Goal: Navigation & Orientation: Find specific page/section

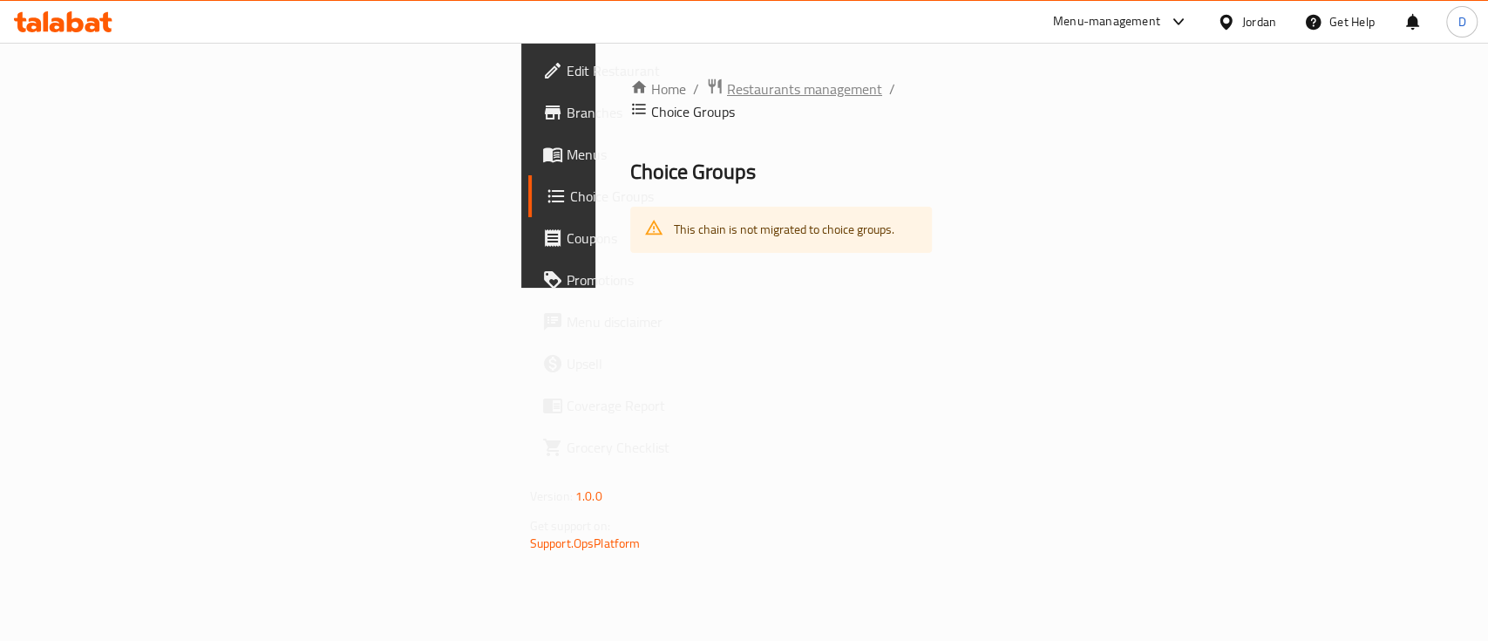
click at [727, 87] on span "Restaurants management" at bounding box center [804, 88] width 155 height 21
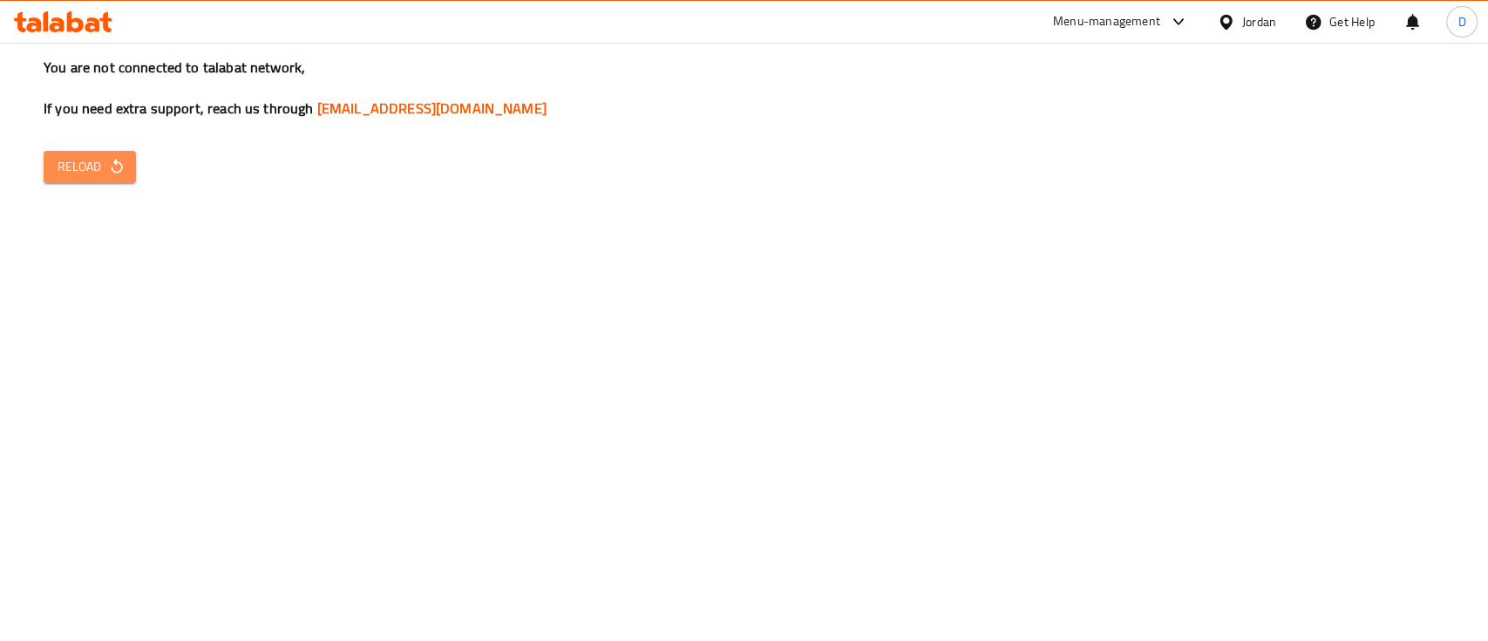
click at [66, 172] on span "Reload" at bounding box center [90, 167] width 65 height 22
click at [101, 164] on span "Reload" at bounding box center [90, 167] width 65 height 22
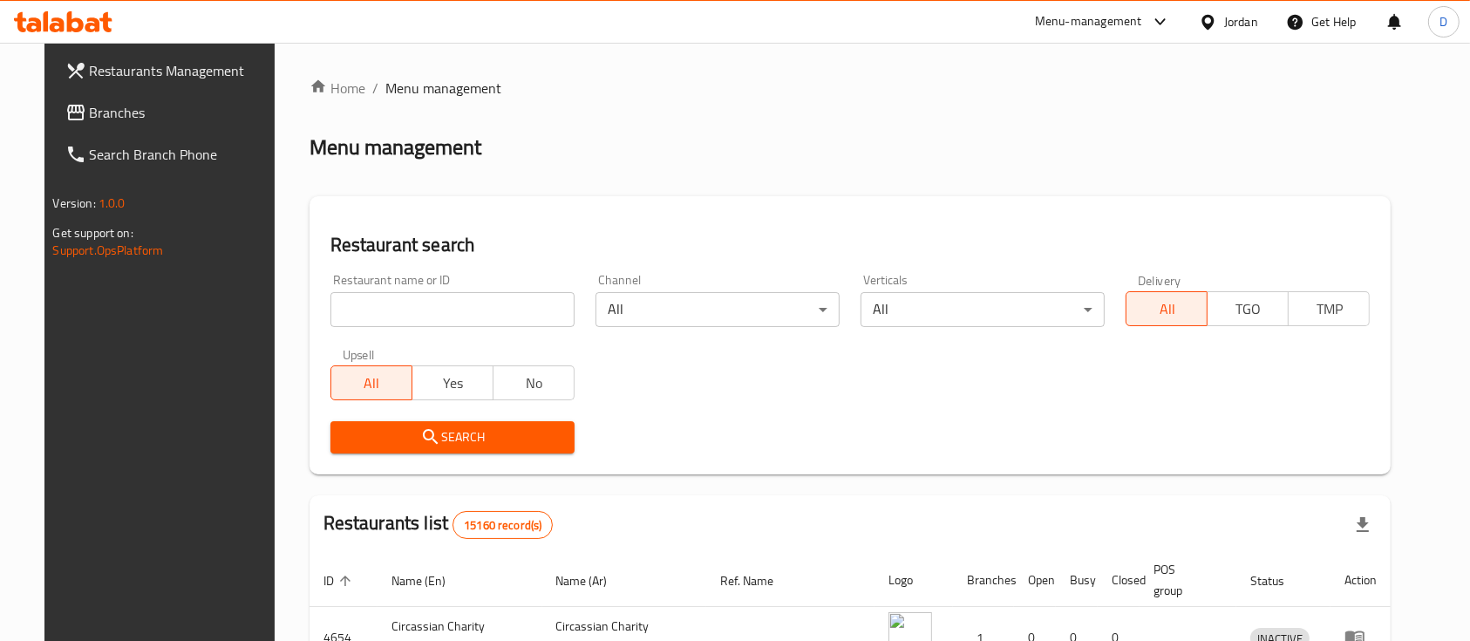
click at [759, 92] on ol "Home / Menu management" at bounding box center [851, 88] width 1082 height 21
